Goal: Obtain resource: Download file/media

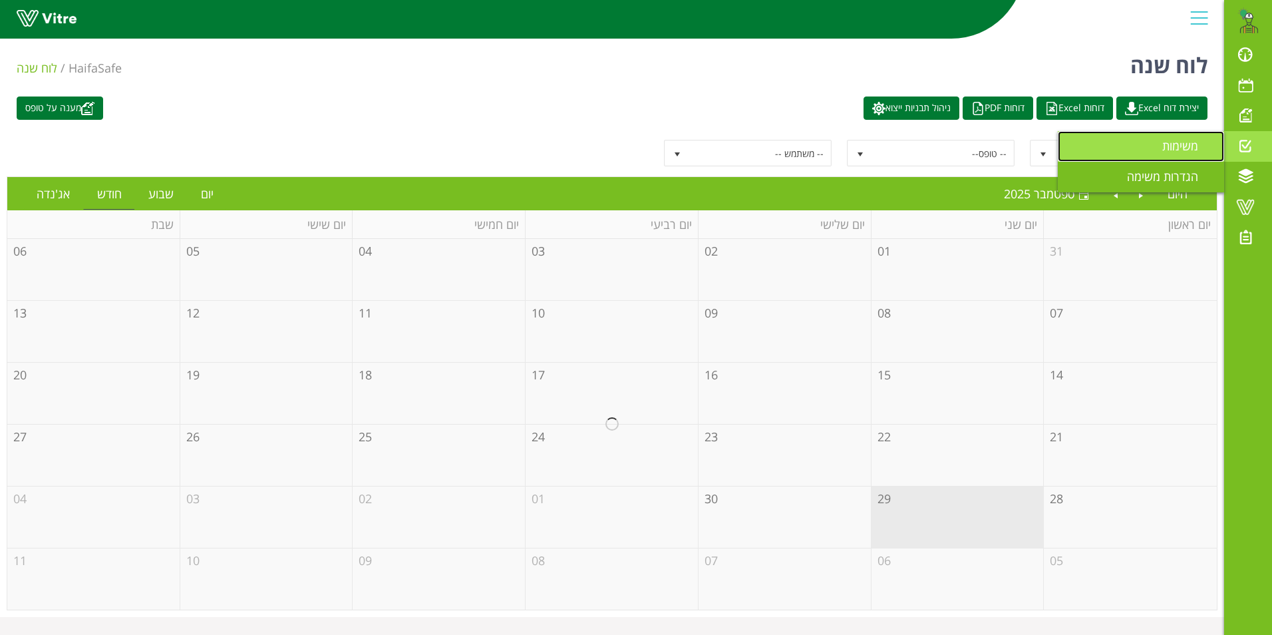
click at [1172, 146] on span "משימות" at bounding box center [1188, 146] width 52 height 16
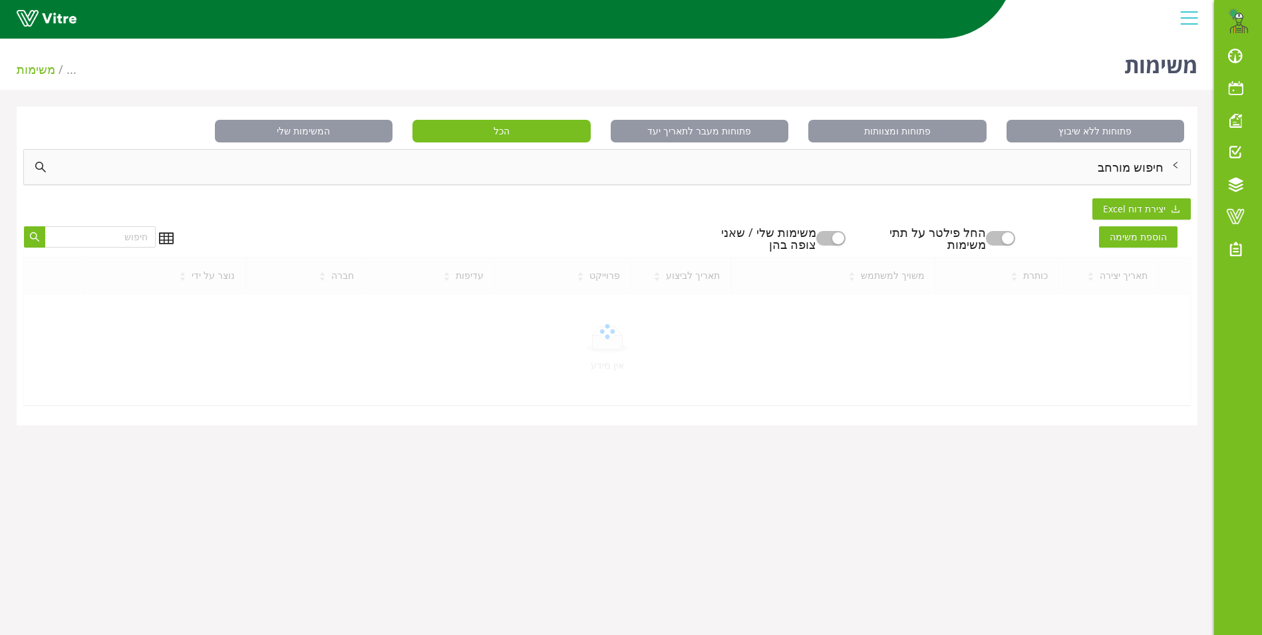
click at [1124, 168] on div "חיפוש מורחב" at bounding box center [607, 167] width 1166 height 35
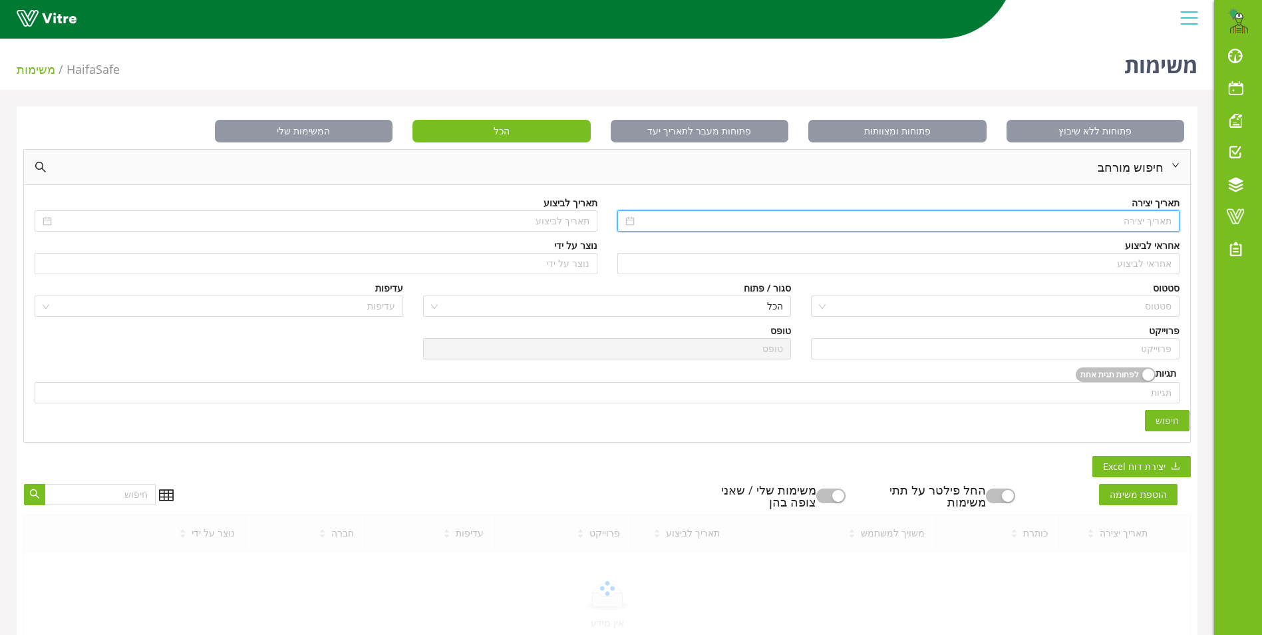
click at [1134, 221] on input at bounding box center [904, 221] width 535 height 15
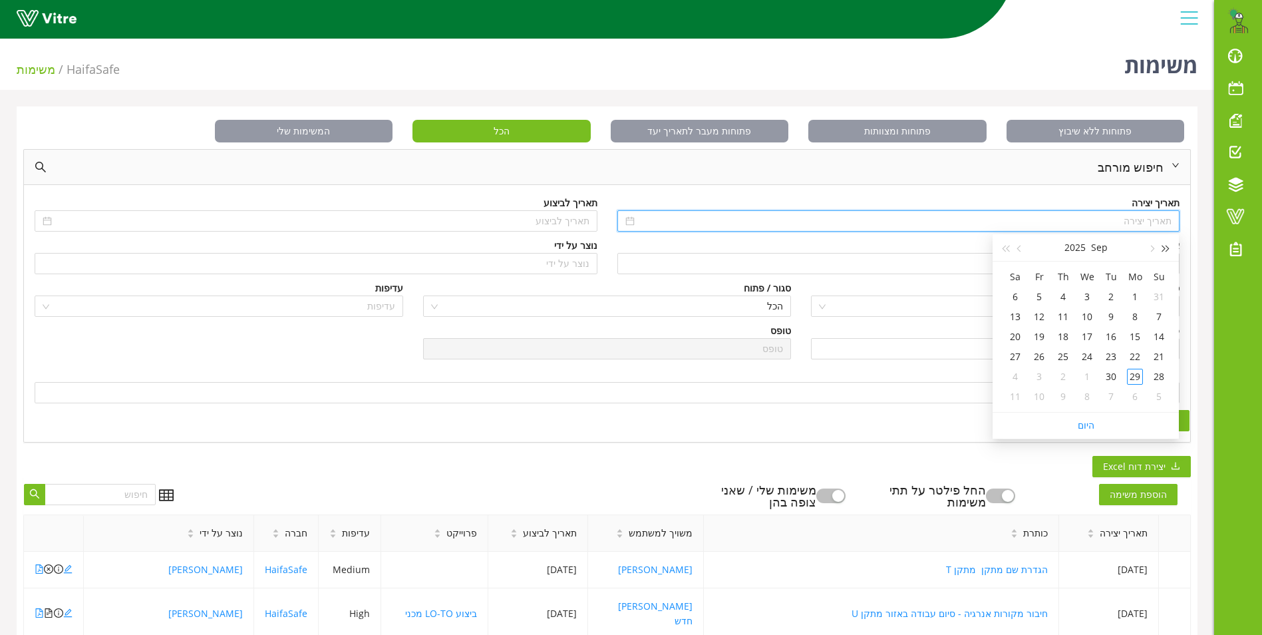
click at [1166, 248] on span "button" at bounding box center [1166, 248] width 7 height 7
type input "01/09/2024"
click at [1157, 298] on div "1" at bounding box center [1159, 297] width 16 height 16
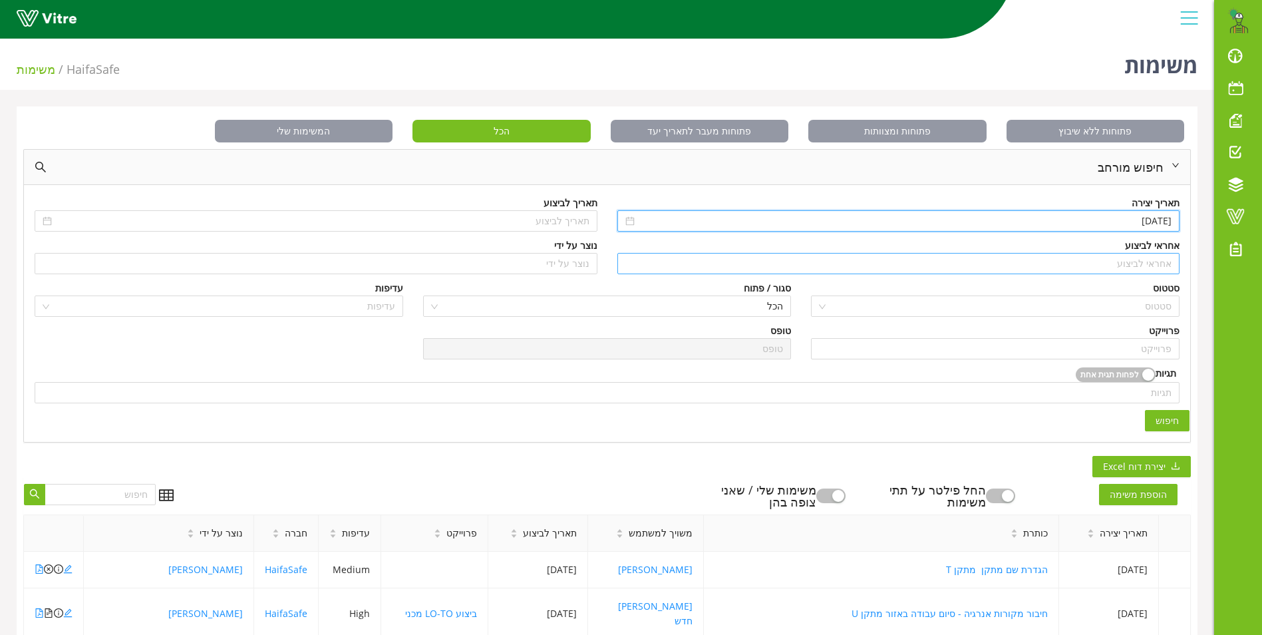
click at [1147, 261] on input "search" at bounding box center [898, 263] width 547 height 20
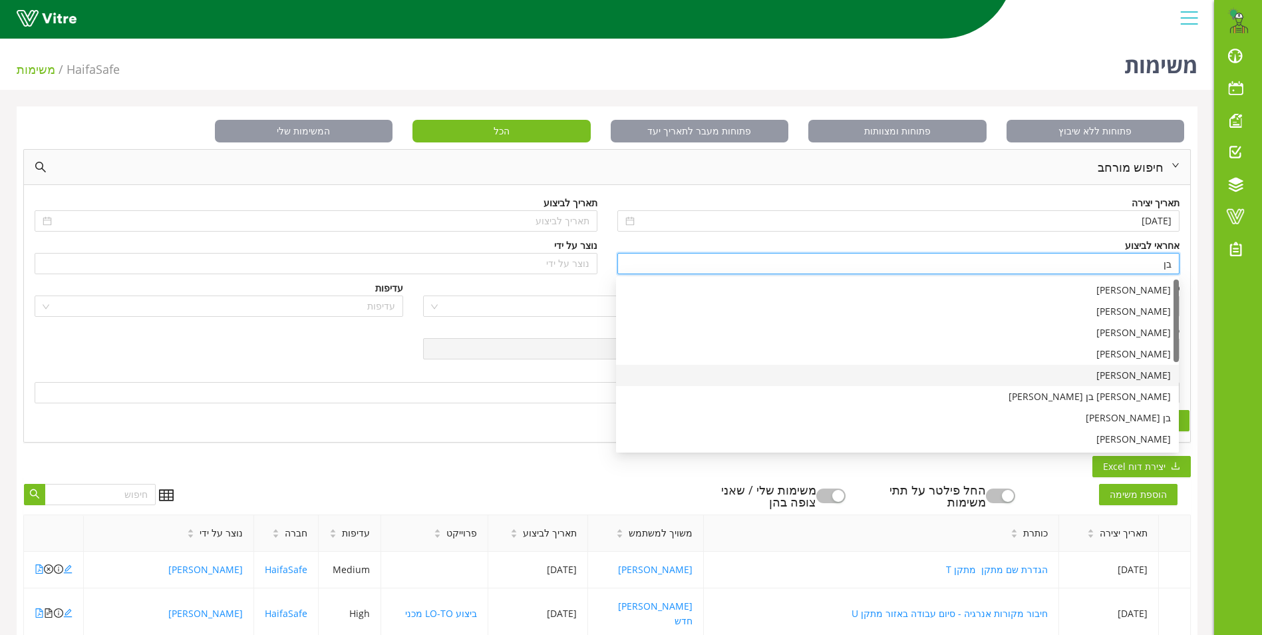
click at [1156, 375] on div "בן שרעבי" at bounding box center [897, 375] width 547 height 15
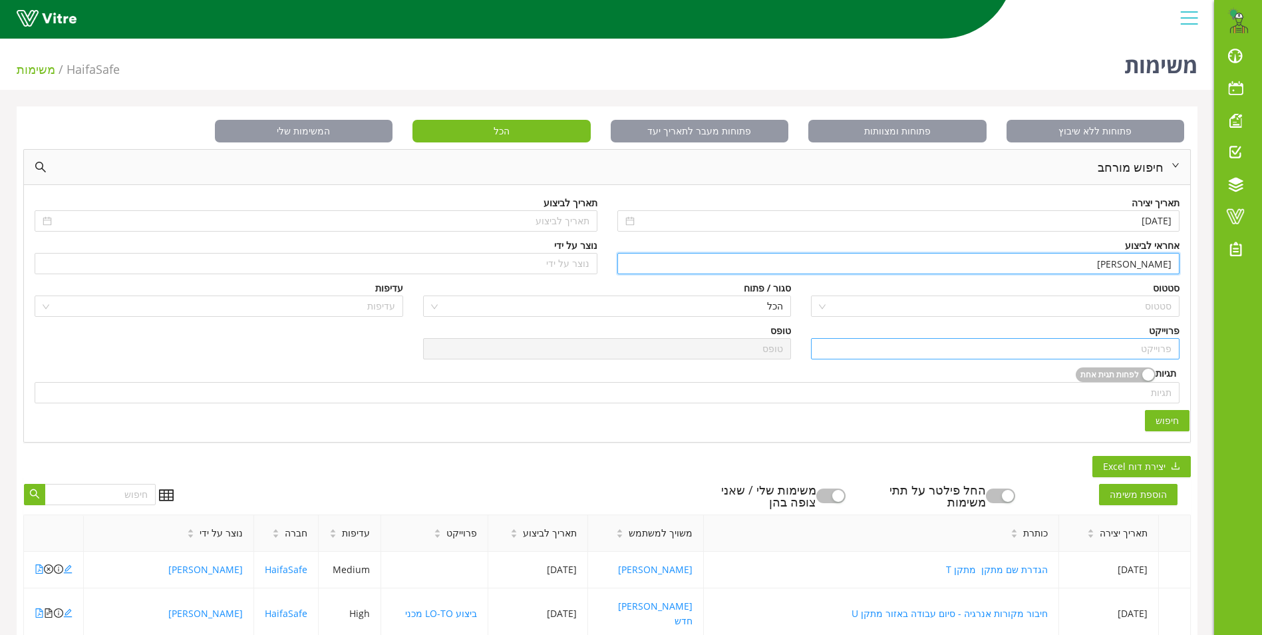
type input "בן שרעבי"
click at [1166, 347] on input "search" at bounding box center [995, 349] width 353 height 20
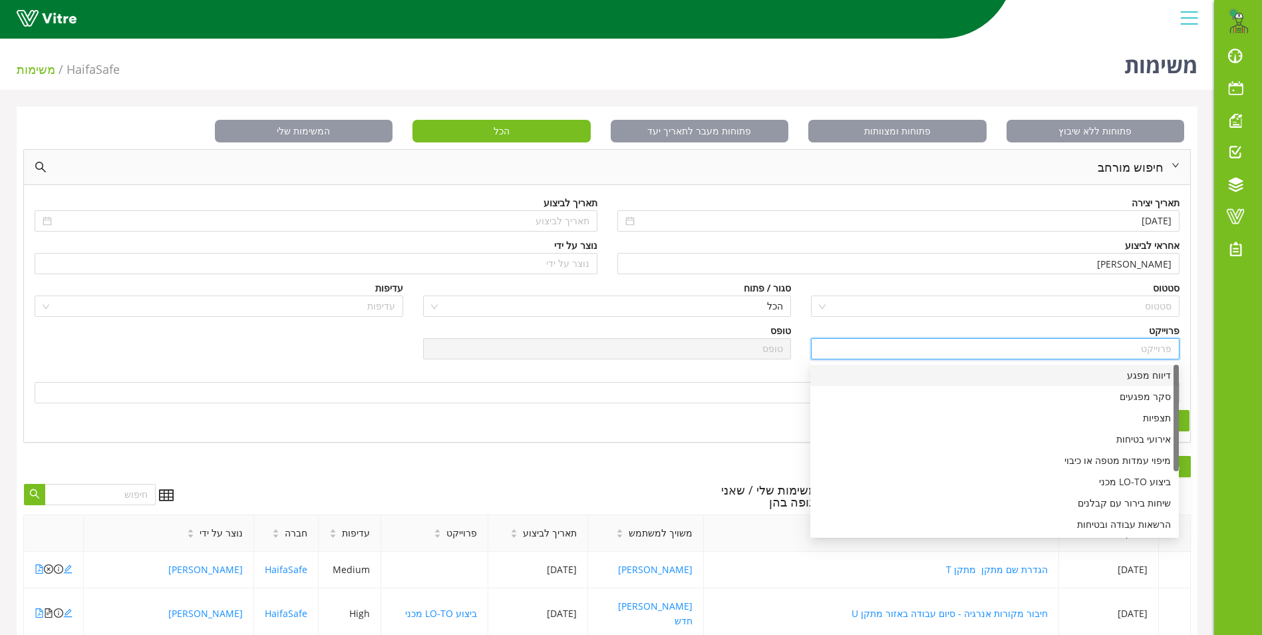
click at [1139, 379] on div "דיווח מפגע" at bounding box center [994, 375] width 353 height 15
type input "דיווח מפגע"
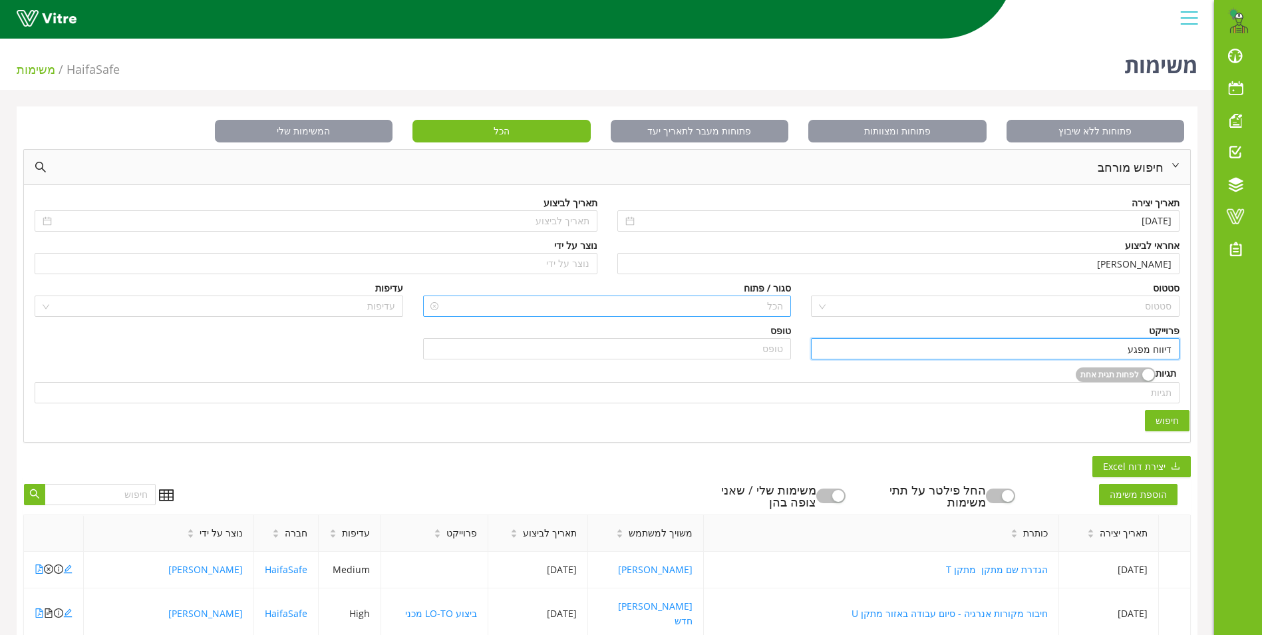
click at [773, 309] on span "הכל" at bounding box center [607, 306] width 353 height 20
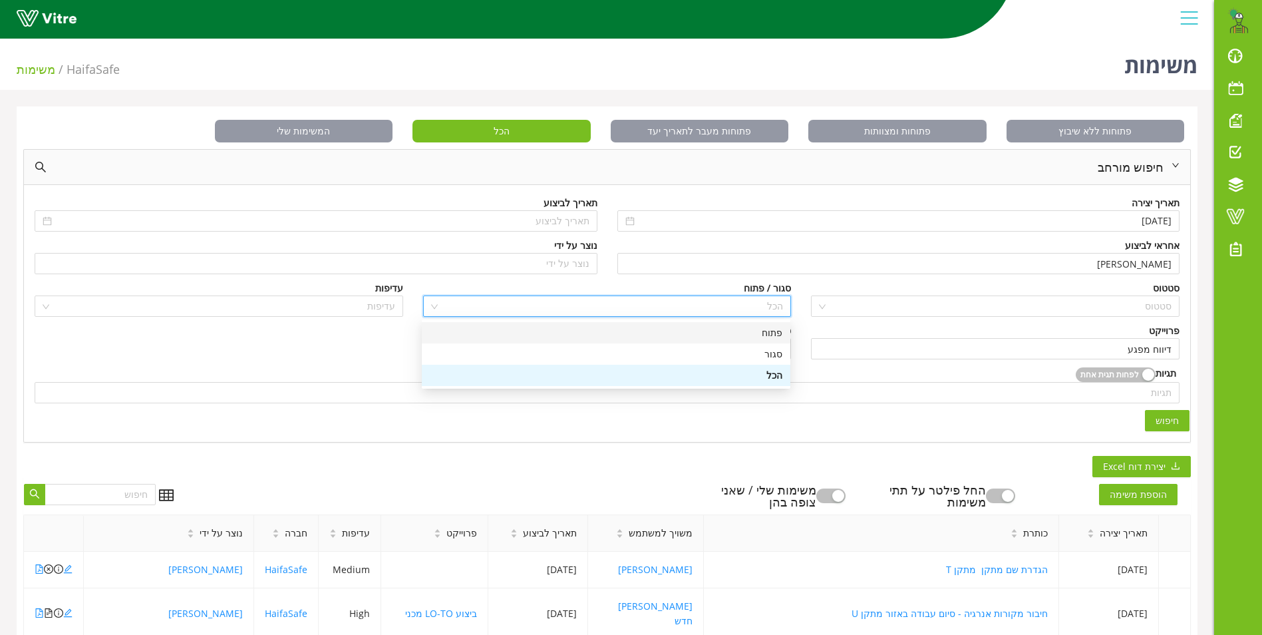
click at [773, 332] on div "פתוח" at bounding box center [606, 332] width 353 height 15
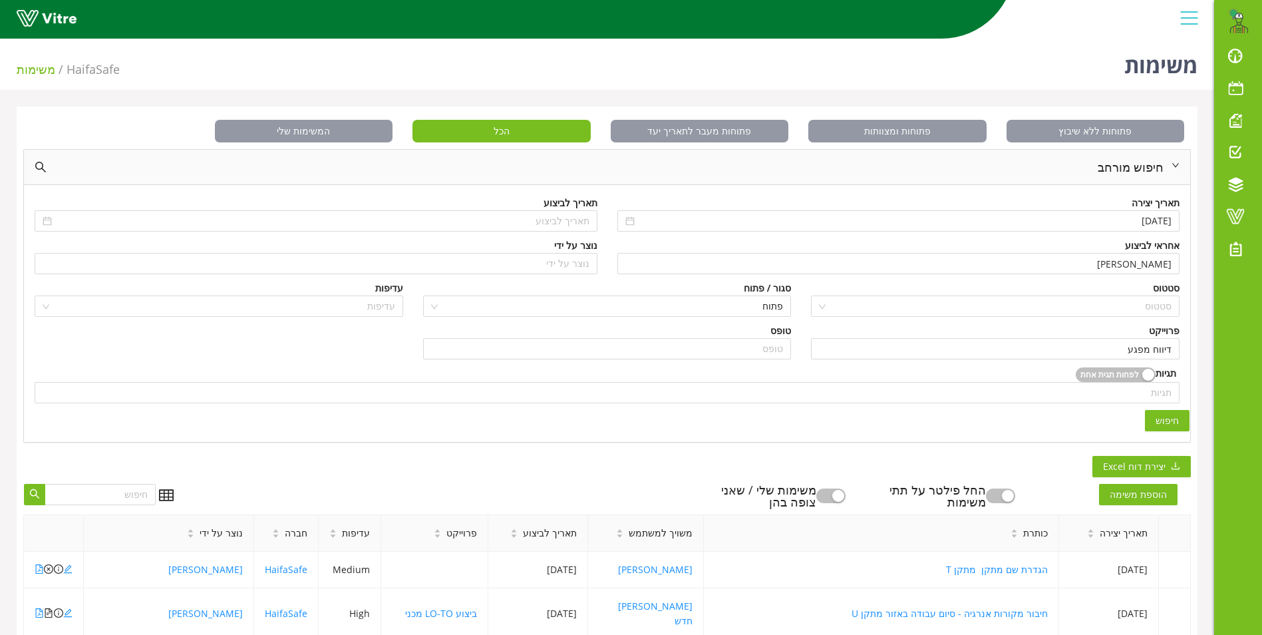
click at [1168, 413] on span "חיפוש" at bounding box center [1167, 420] width 23 height 15
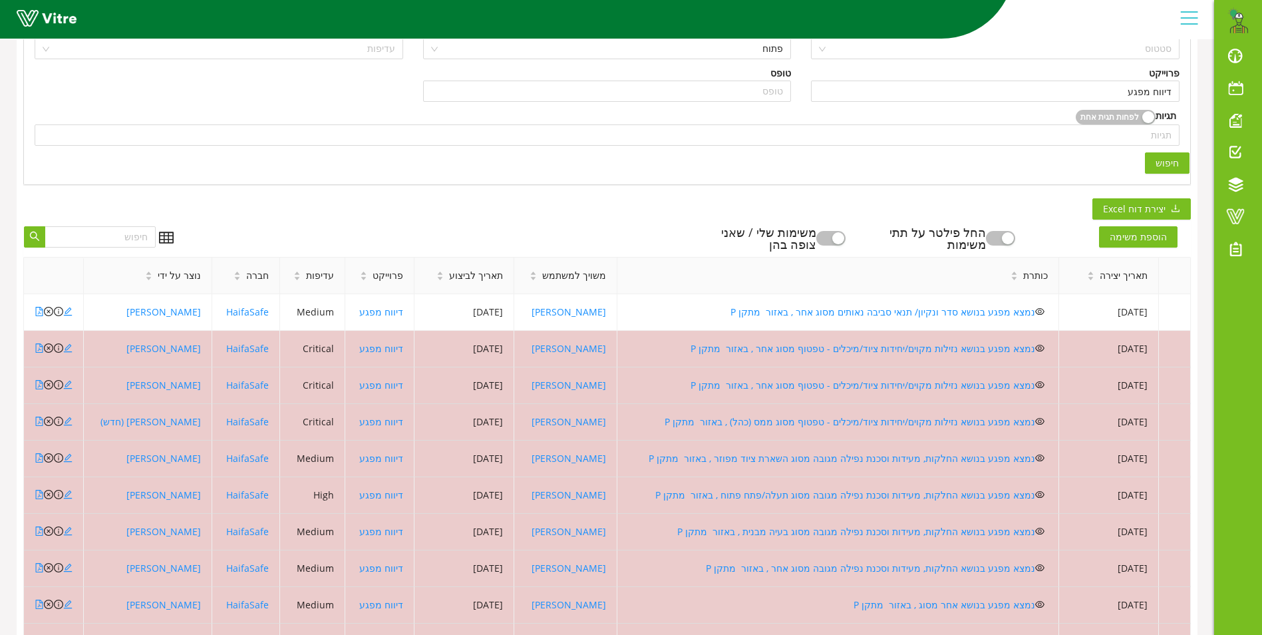
scroll to position [355, 0]
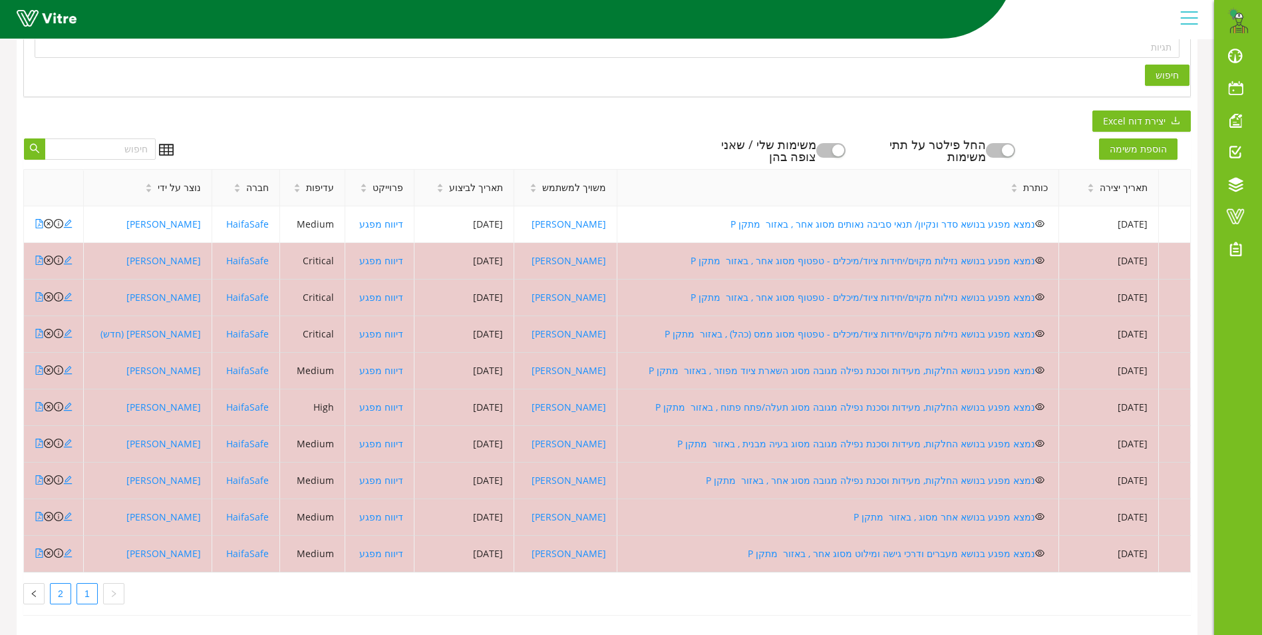
click at [55, 583] on link "2" at bounding box center [61, 593] width 20 height 20
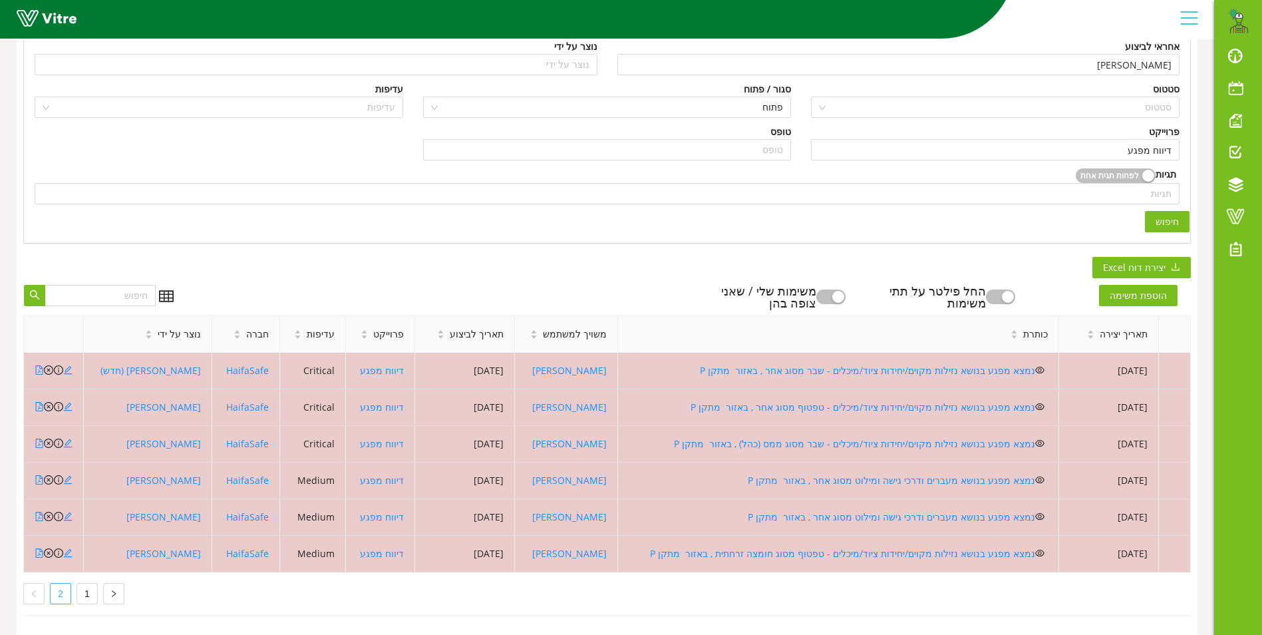
scroll to position [209, 0]
click at [89, 583] on link "1" at bounding box center [87, 593] width 20 height 20
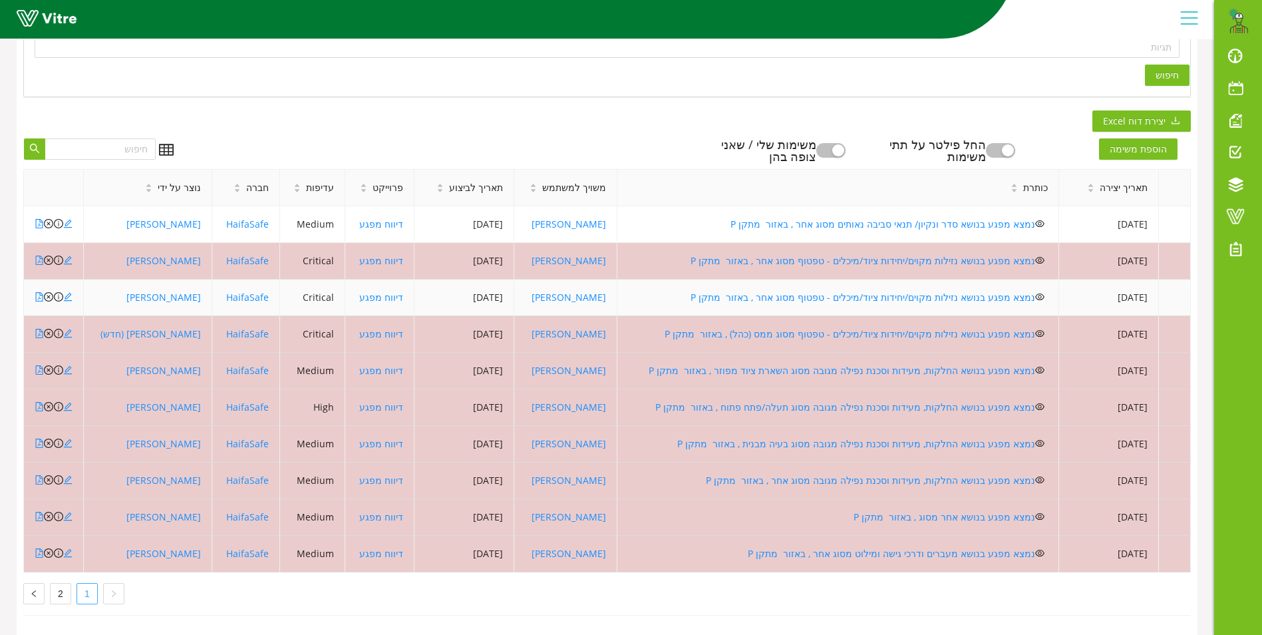
scroll to position [355, 0]
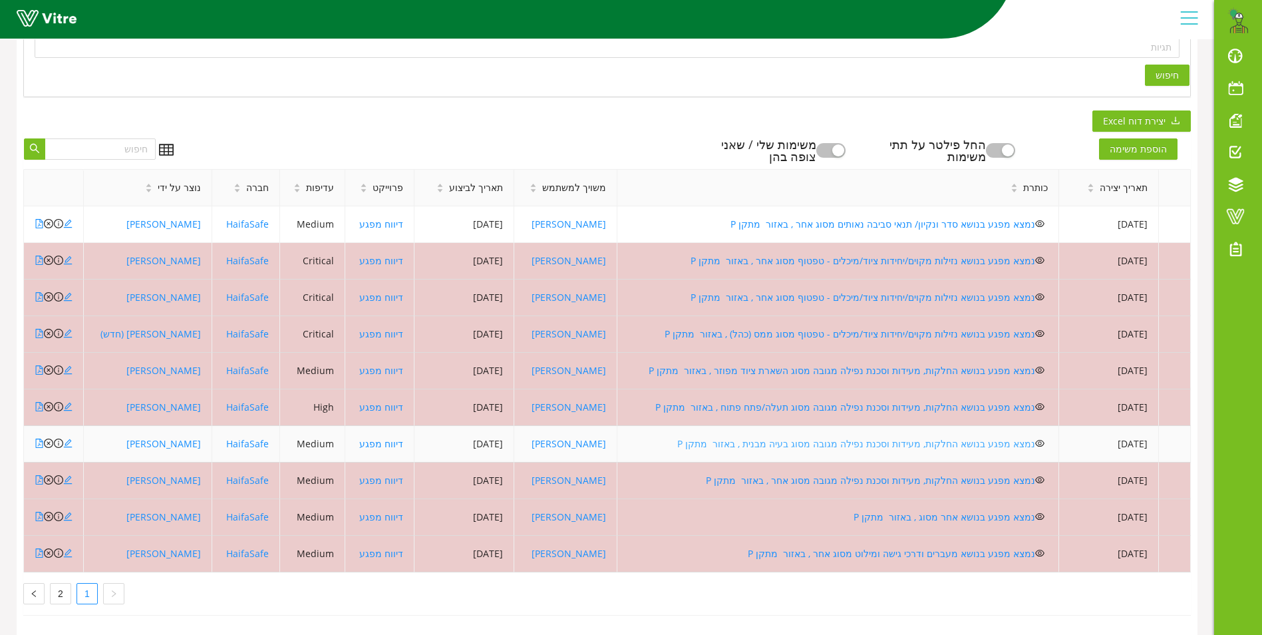
click at [763, 437] on link "נמצא מפגע בנושא החלקות, מעידות וסכנת נפילה מגובה מסוג בעיה מבנית , באזור מתקן P" at bounding box center [856, 443] width 358 height 13
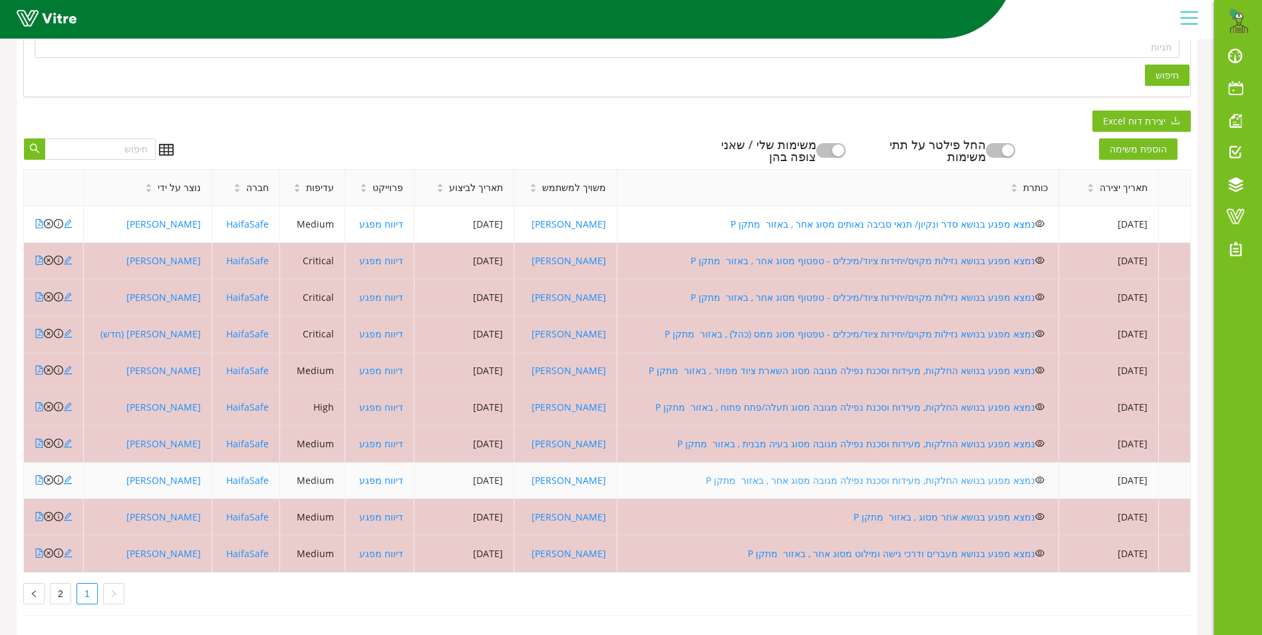
click at [834, 474] on link "נמצא מפגע בנושא החלקות, מעידות וסכנת נפילה מגובה מסוג אחר , באזור מתקן P" at bounding box center [870, 480] width 329 height 13
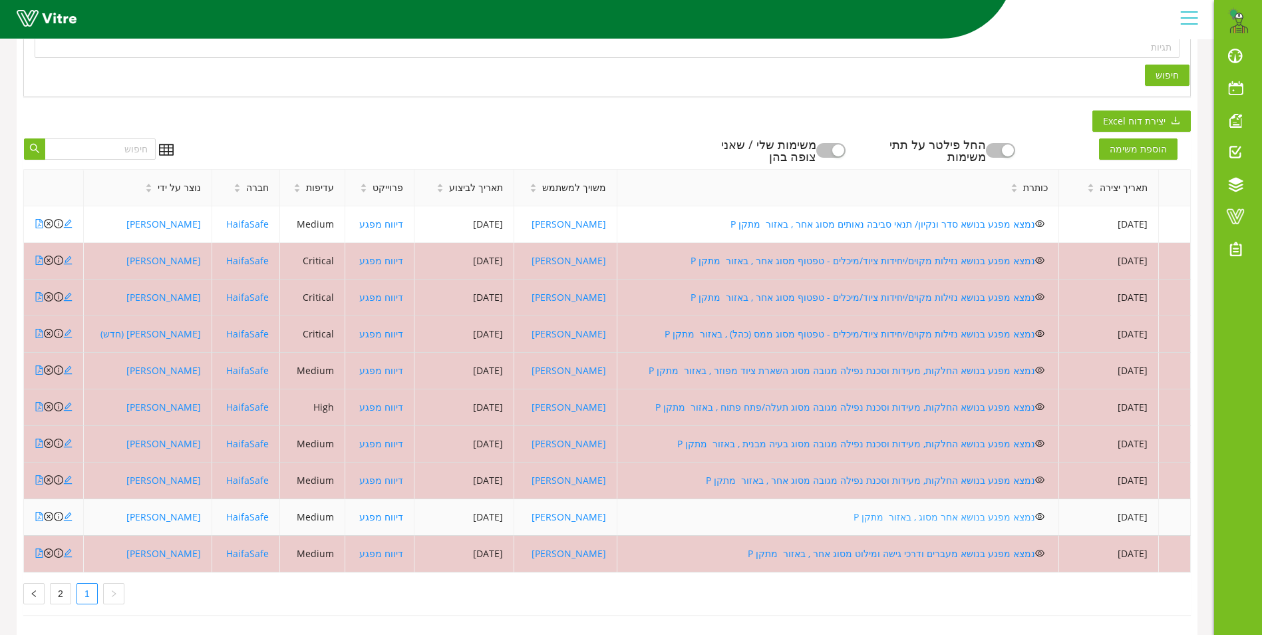
click at [933, 510] on link "נמצא מפגע בנושא אחר מסוג , באזור מתקן P" at bounding box center [945, 516] width 182 height 13
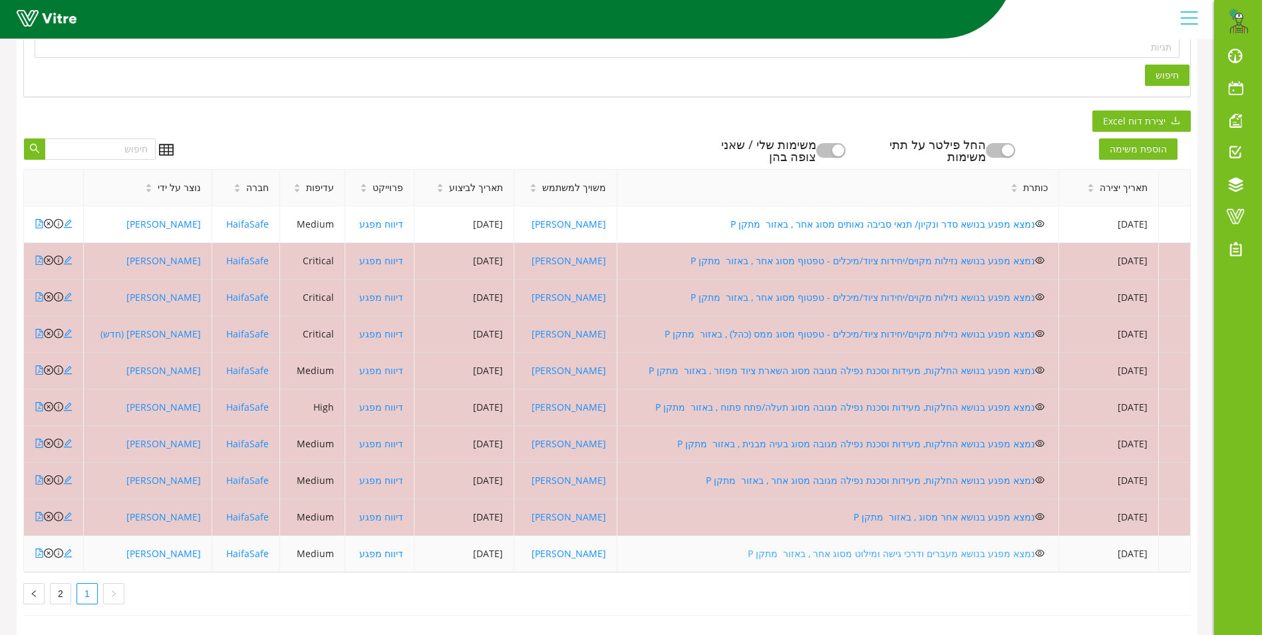
click at [859, 547] on link "נמצא מפגע בנושא מעברים ודרכי גישה ומילוט מסוג אחר , באזור מתקן P" at bounding box center [891, 553] width 287 height 13
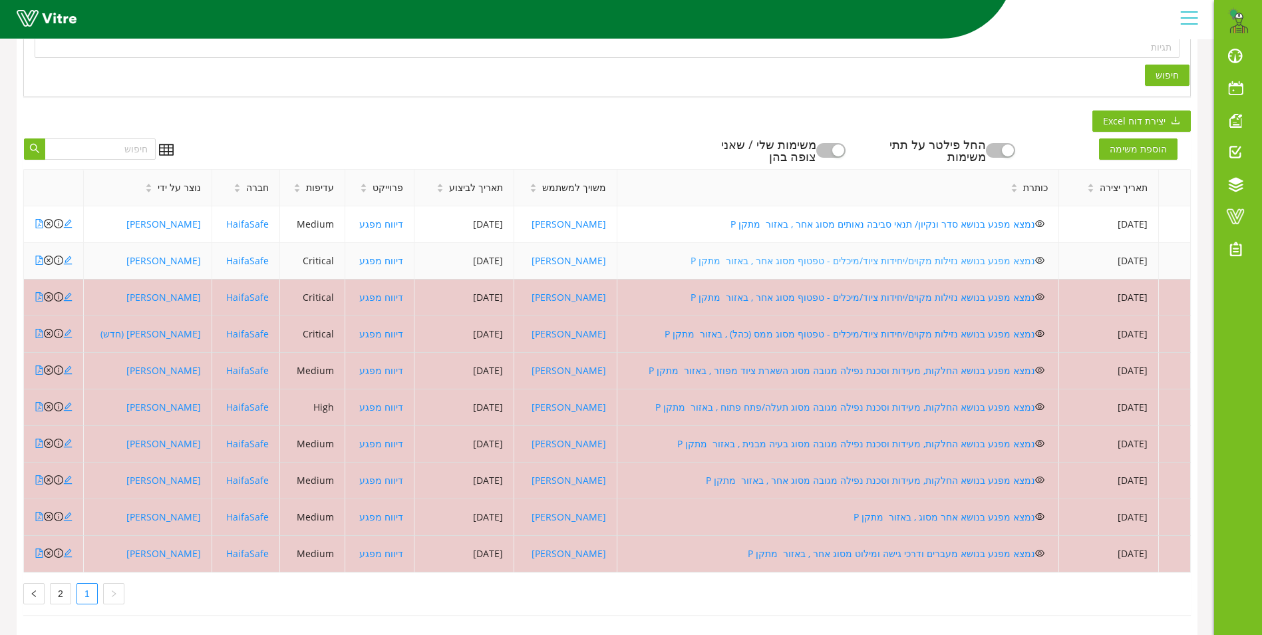
click at [806, 254] on link "נמצא מפגע בנושא נזילות מקוים/יחידות ציוד/מיכלים - טפטוף מסוג אחר , באזור מתקן P" at bounding box center [863, 260] width 345 height 13
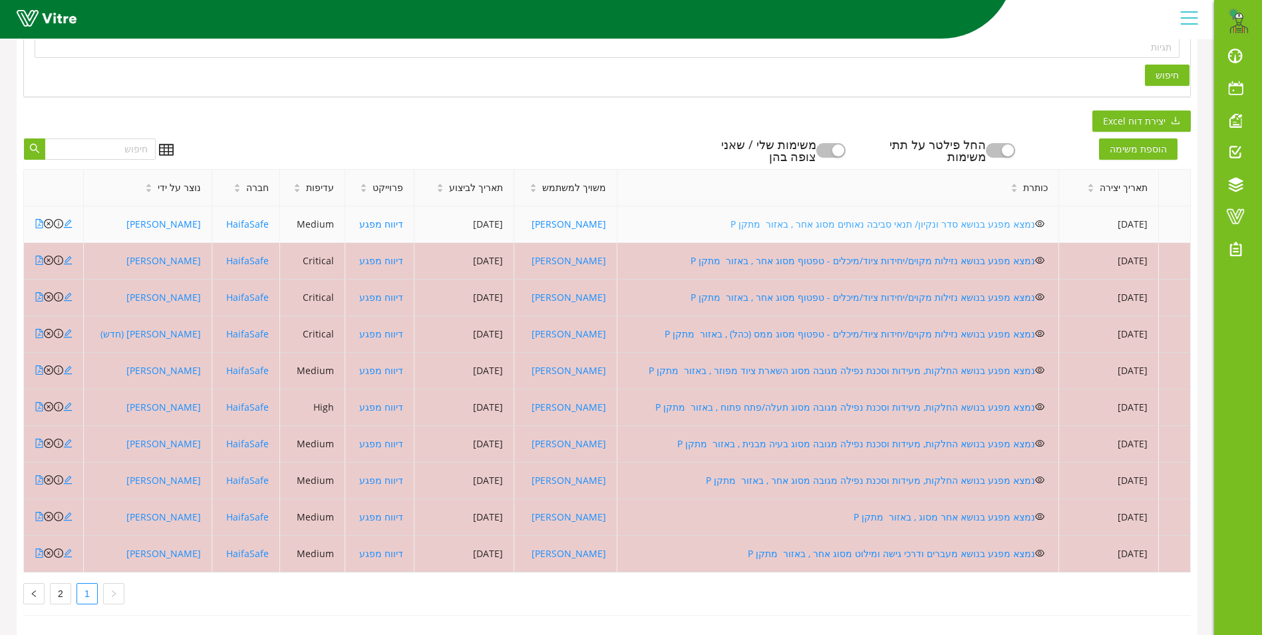
click at [795, 218] on link "נמצא מפגע בנושא סדר ונקיון/ תנאי סביבה נאותים מסוג אחר , באזור מתקן P" at bounding box center [882, 224] width 305 height 13
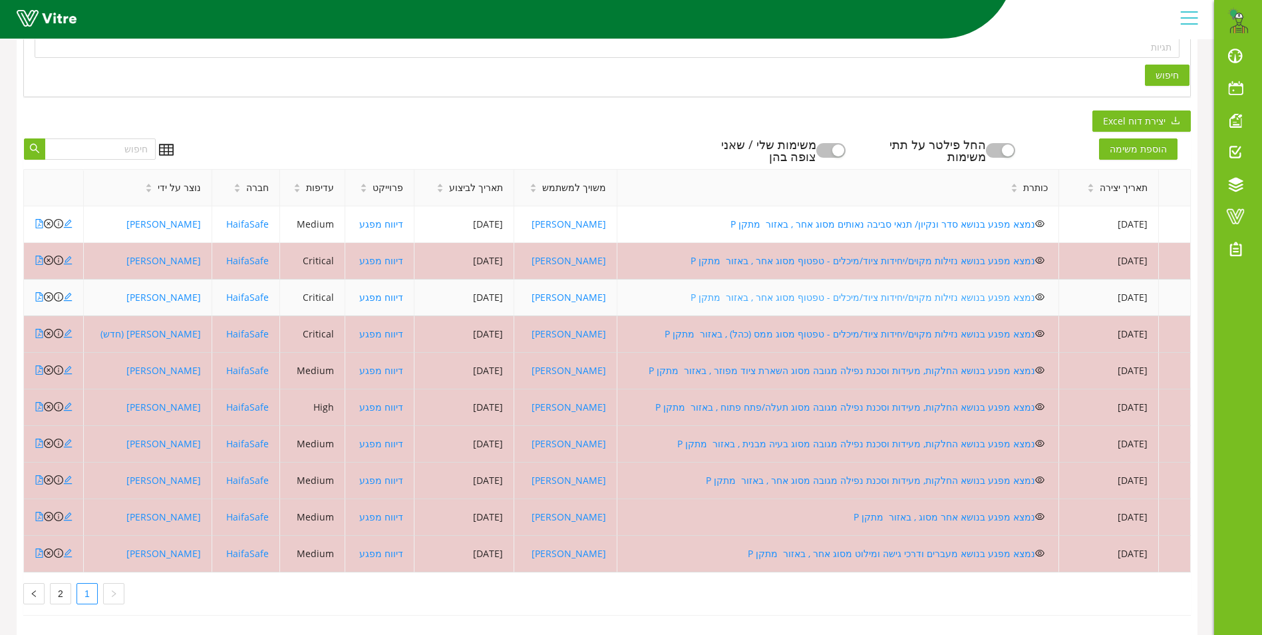
click at [832, 291] on link "נמצא מפגע בנושא נזילות מקוים/יחידות ציוד/מיכלים - טפטוף מסוג אחר , באזור מתקן P" at bounding box center [863, 297] width 345 height 13
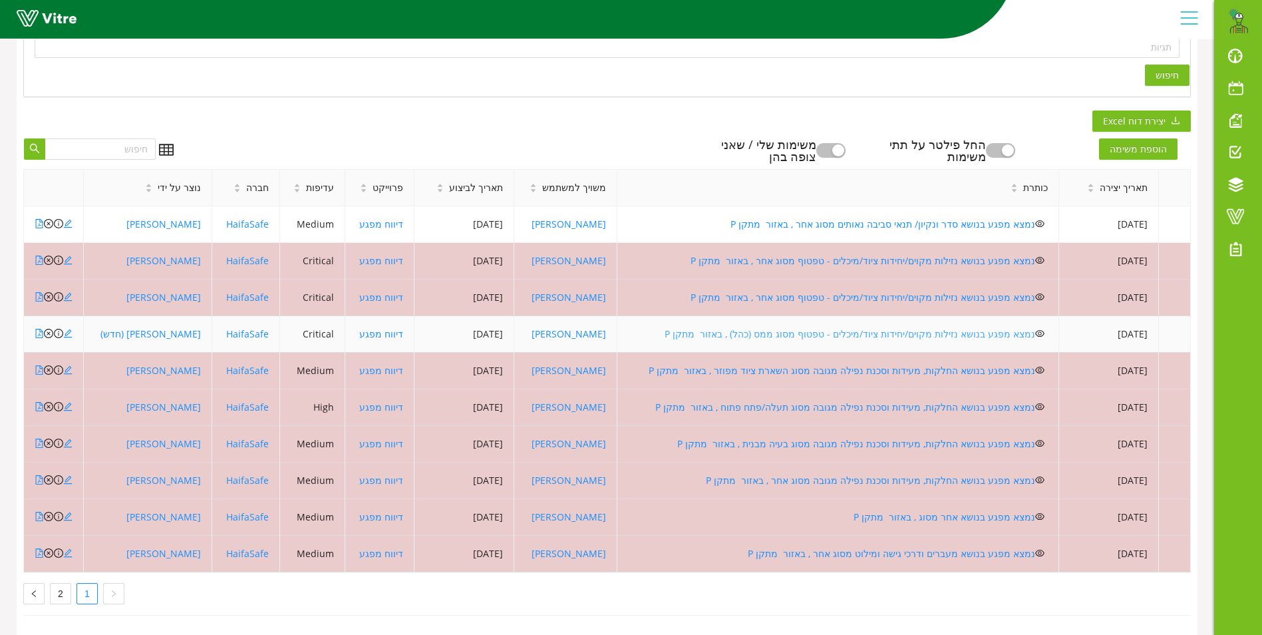
click at [829, 327] on link "נמצא מפגע בנושא נזילות מקוים/יחידות ציוד/מיכלים - טפטוף מסוג ממס (כהל) , באזור …" at bounding box center [850, 333] width 371 height 13
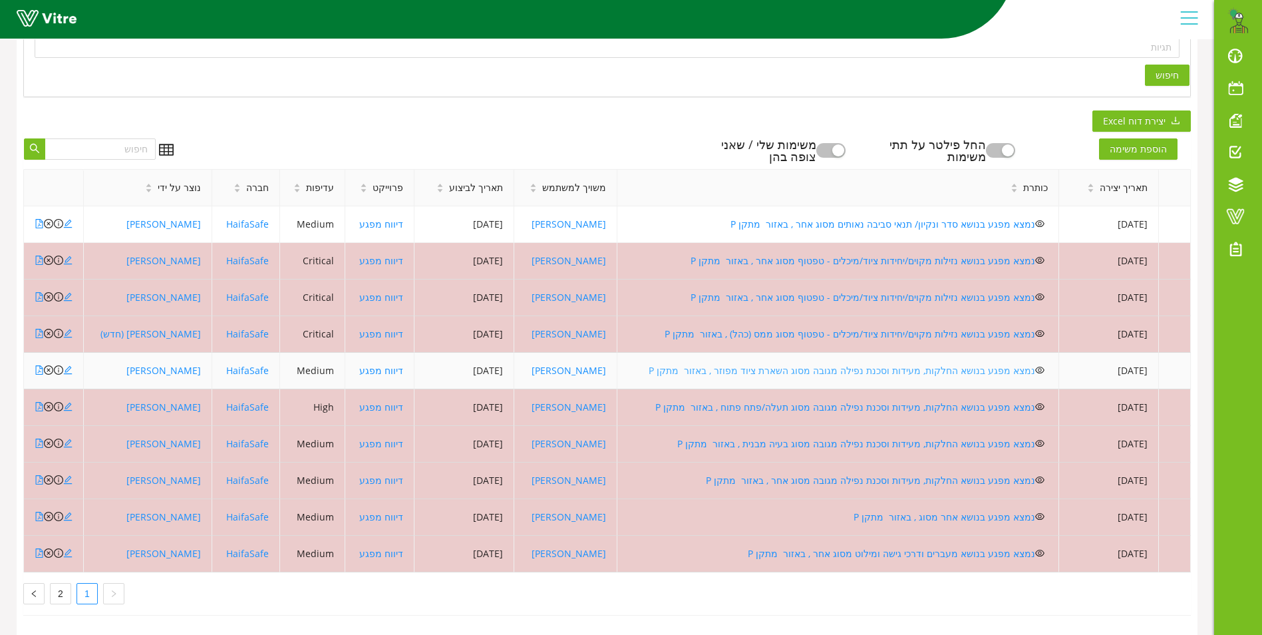
click at [822, 364] on link "נמצא מפגע בנושא החלקות, מעידות וסכנת נפילה מגובה מסוג השארת ציוד מפוזר , באזור …" at bounding box center [842, 370] width 387 height 13
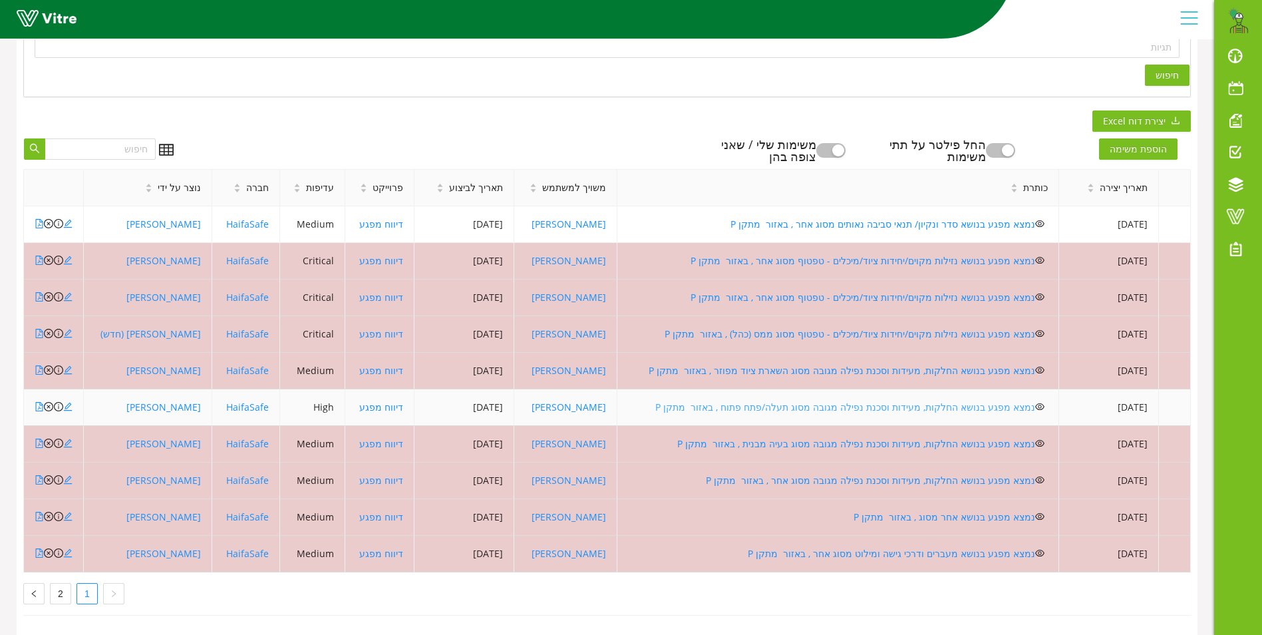
click at [758, 402] on link "נמצא מפגע בנושא החלקות, מעידות וסכנת נפילה מגובה מסוג תעלה/פתח פתוח , באזור מתק…" at bounding box center [845, 406] width 380 height 13
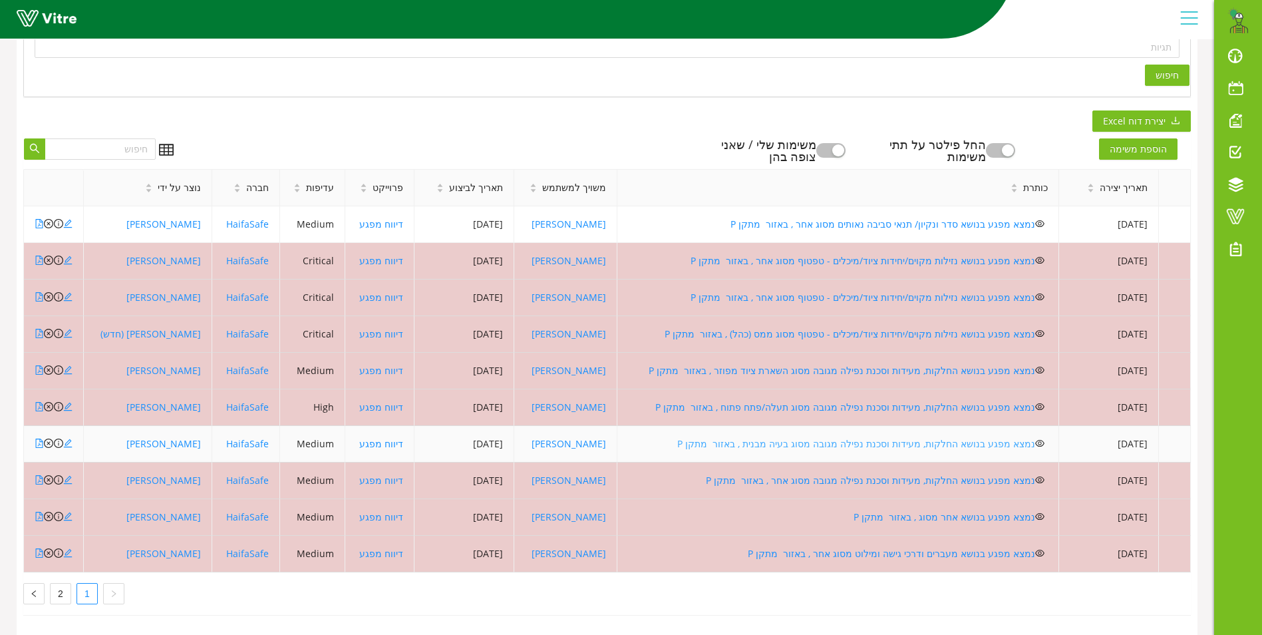
click at [787, 437] on link "נמצא מפגע בנושא החלקות, מעידות וסכנת נפילה מגובה מסוג בעיה מבנית , באזור מתקן P" at bounding box center [856, 443] width 358 height 13
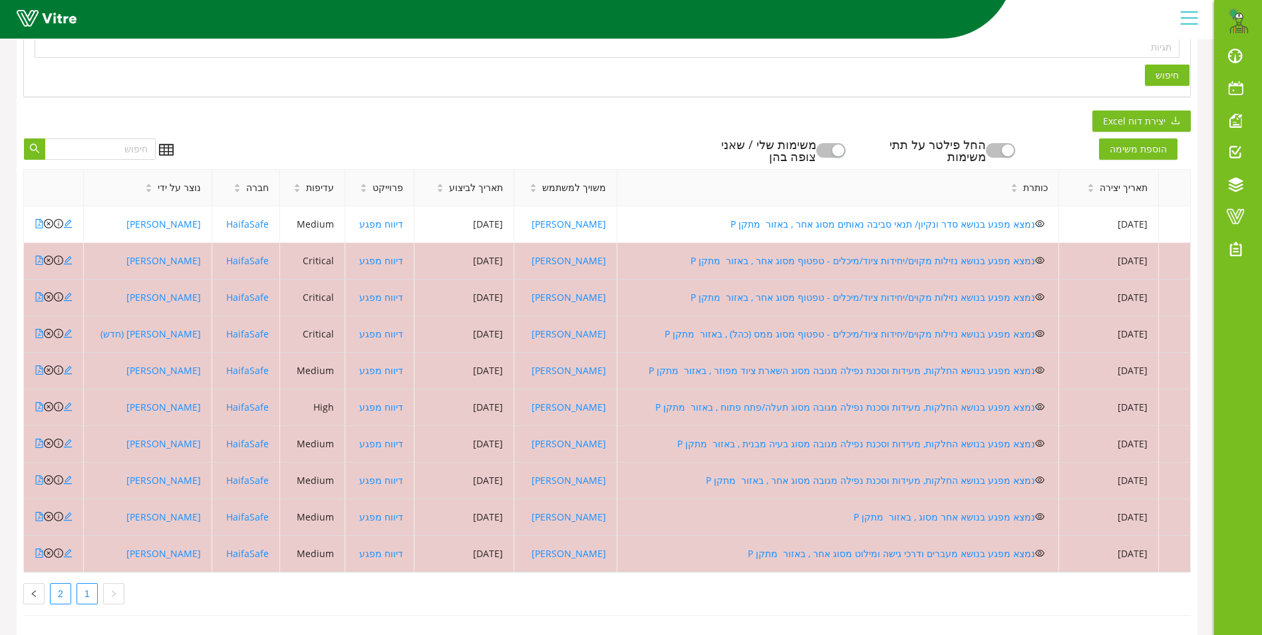
click at [61, 585] on link "2" at bounding box center [61, 593] width 20 height 20
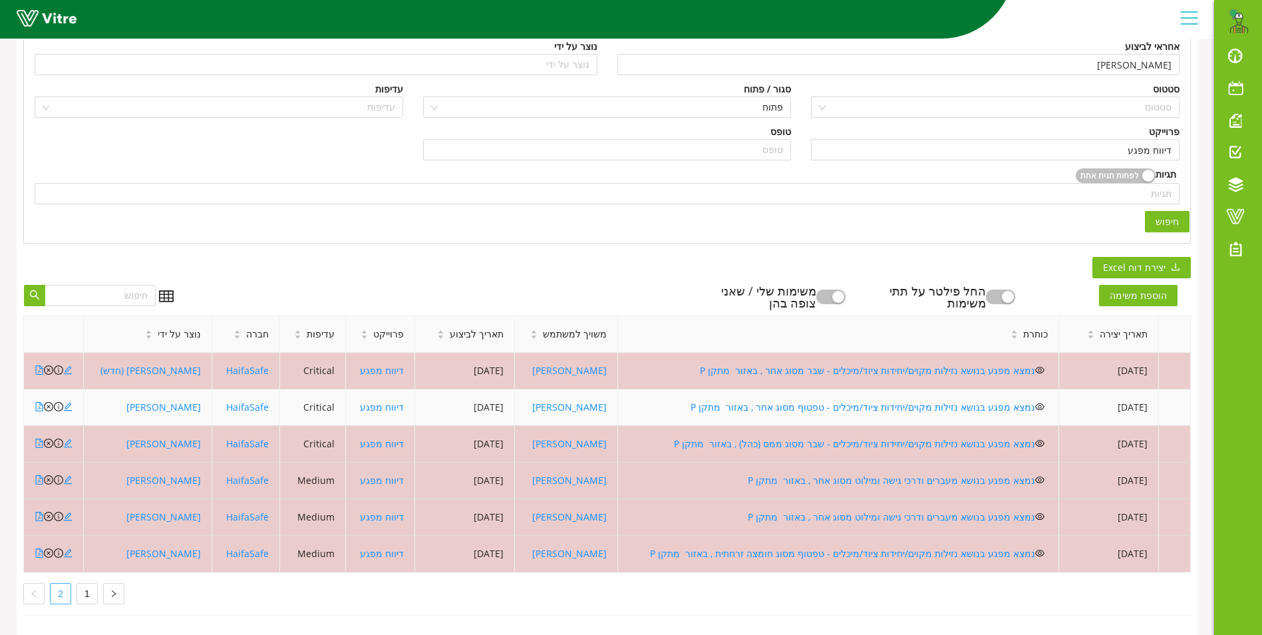
scroll to position [209, 0]
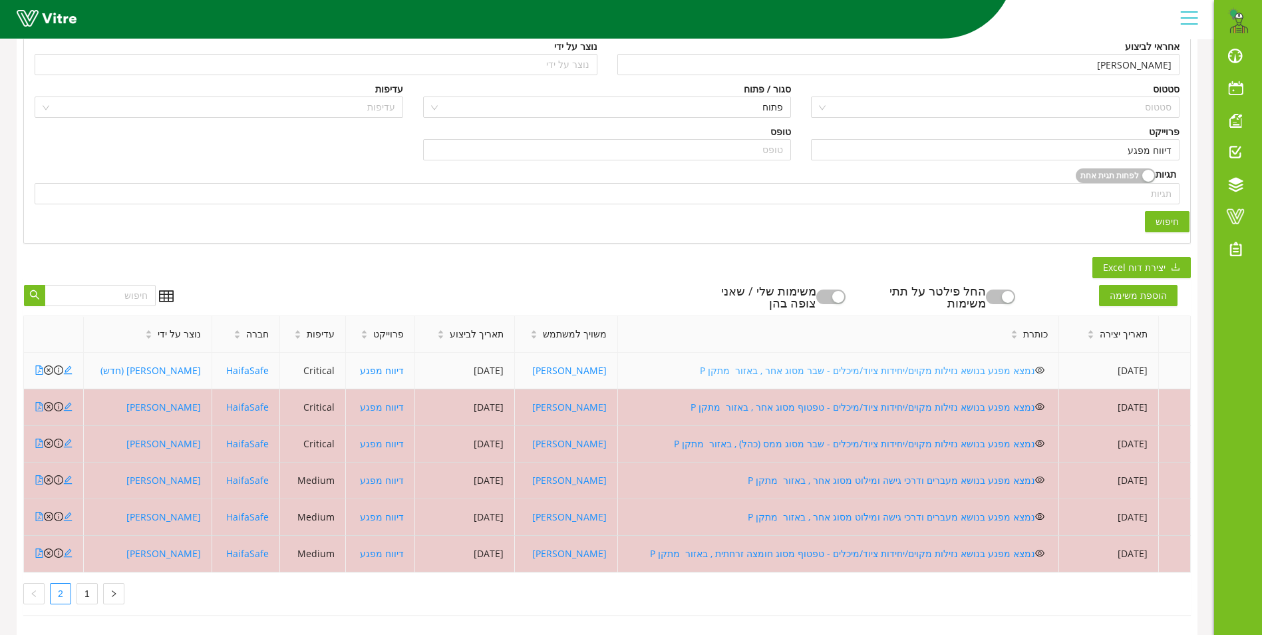
click at [798, 364] on link "נמצא מפגע בנושא נזילות מקוים/יחידות ציוד/מיכלים - שבר מסוג אחר , באזור מתקן P" at bounding box center [867, 370] width 335 height 13
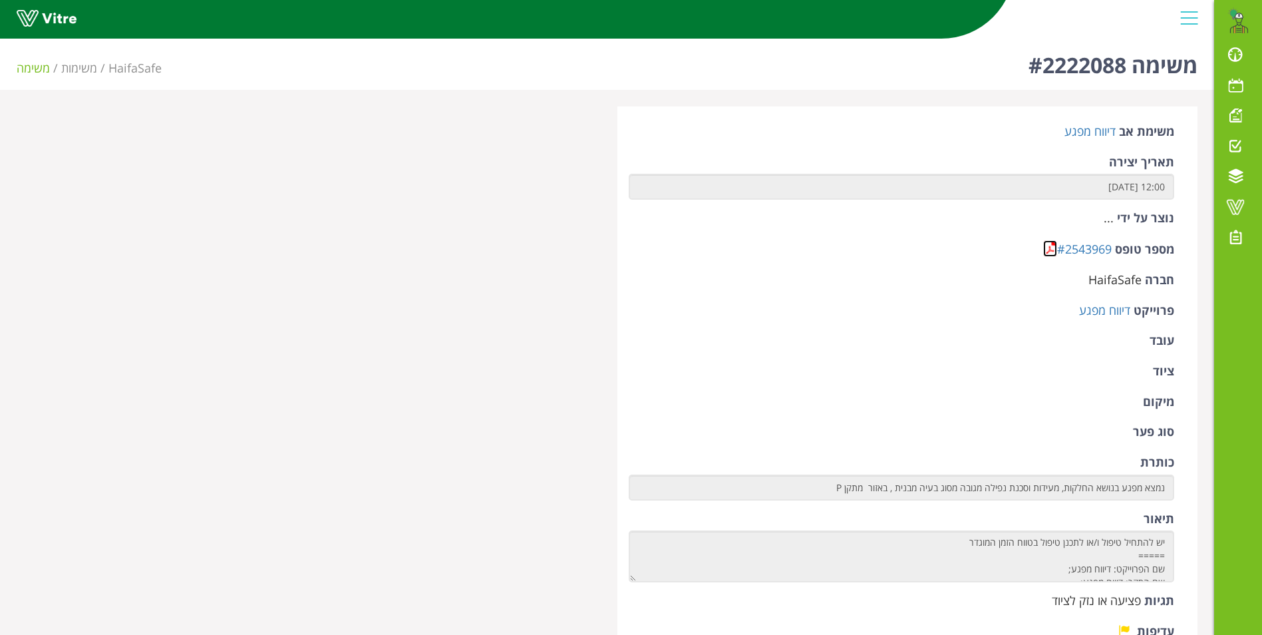
click at [1046, 247] on link at bounding box center [1050, 248] width 14 height 17
click at [1046, 245] on link at bounding box center [1050, 248] width 14 height 17
click at [1052, 249] on link at bounding box center [1050, 248] width 14 height 17
click at [1044, 243] on link at bounding box center [1050, 248] width 14 height 17
click at [1046, 250] on link at bounding box center [1050, 248] width 14 height 17
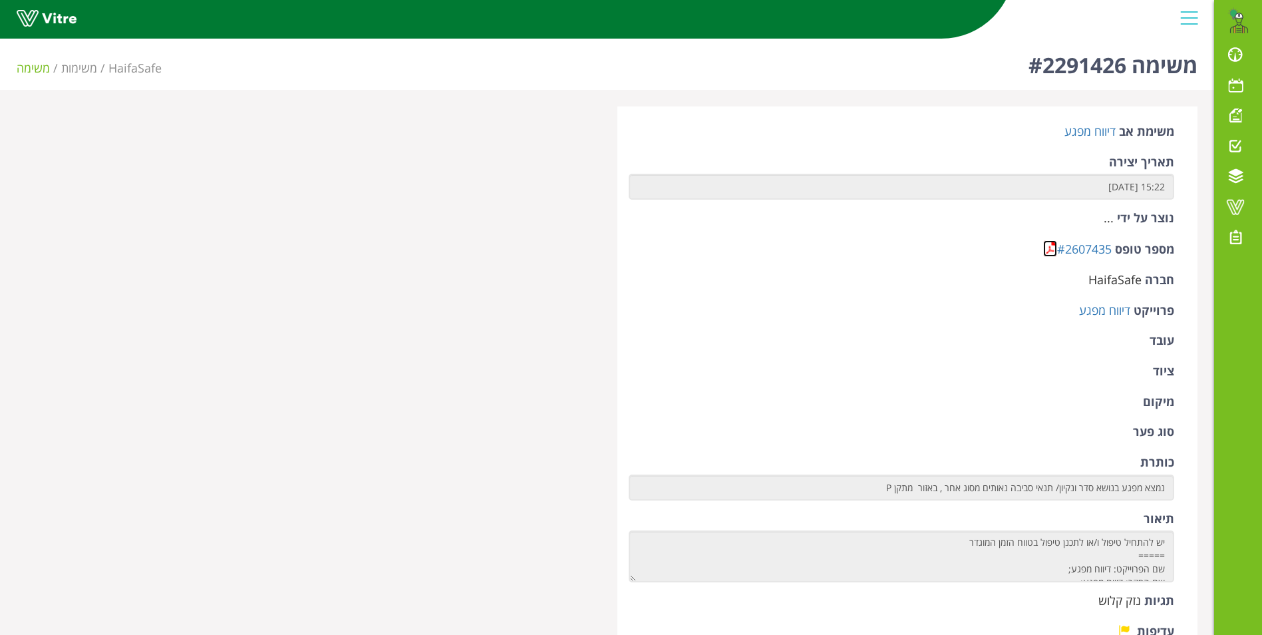
click at [1052, 244] on link at bounding box center [1050, 248] width 14 height 17
click at [1048, 246] on link at bounding box center [1050, 248] width 14 height 17
click at [1046, 251] on link at bounding box center [1050, 248] width 14 height 17
click at [1048, 245] on link at bounding box center [1050, 248] width 14 height 17
click at [1045, 245] on link at bounding box center [1050, 248] width 14 height 17
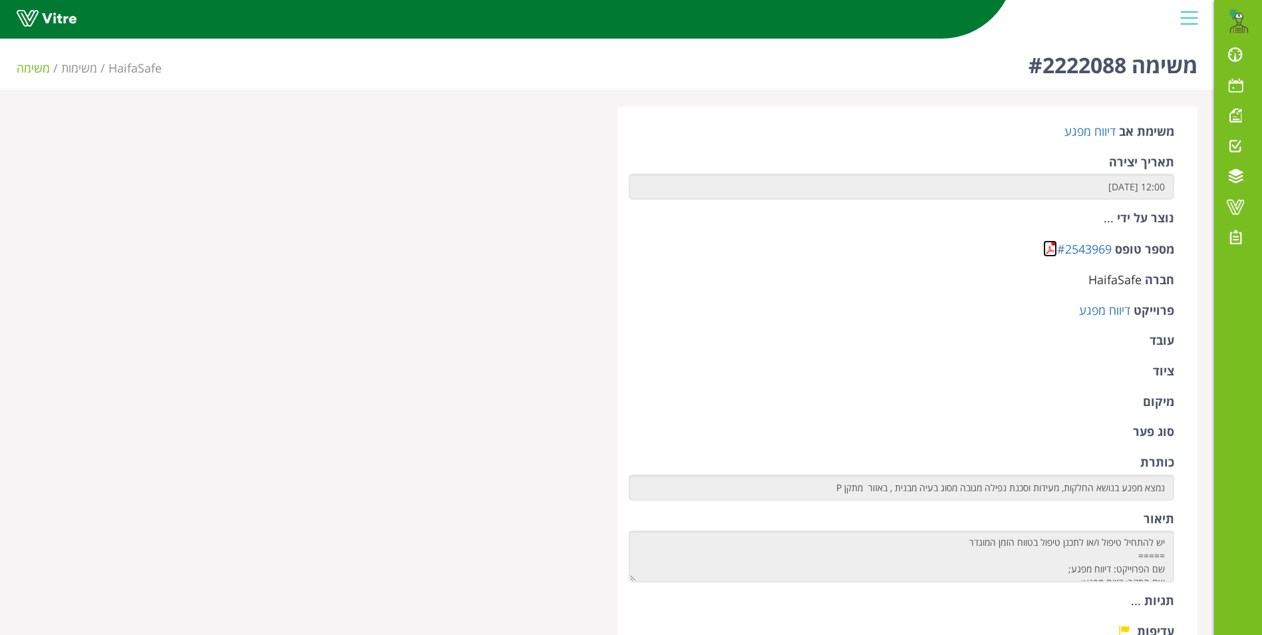
click at [1051, 250] on link at bounding box center [1050, 248] width 14 height 17
click at [1050, 245] on link at bounding box center [1050, 248] width 14 height 17
